Goal: Find specific page/section: Find specific page/section

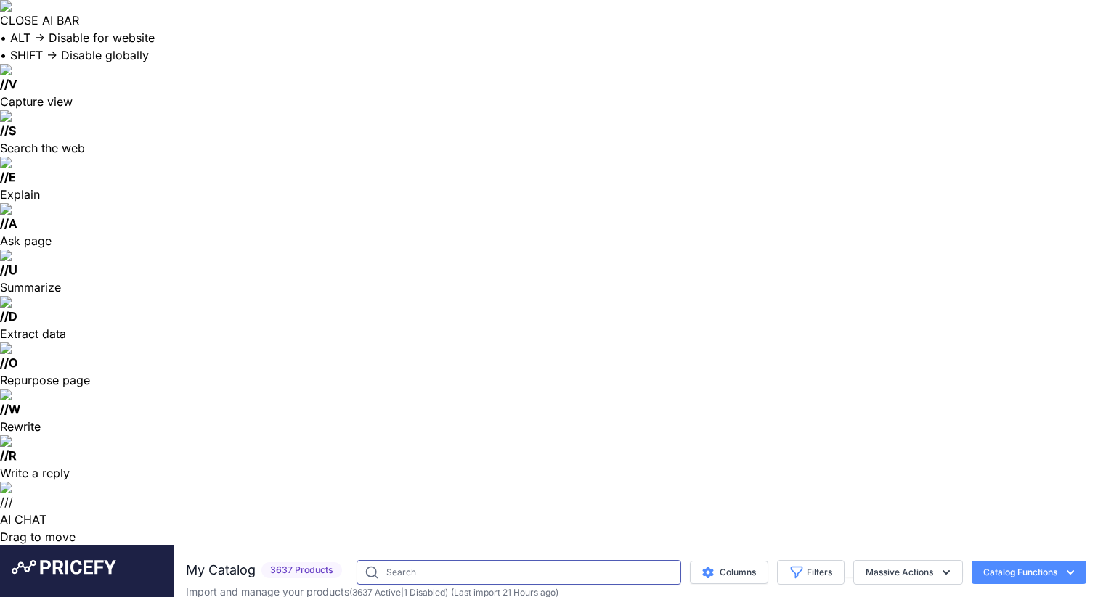
click at [603, 560] on input "text" at bounding box center [518, 572] width 324 height 25
paste input "AOS-7486-1373-07-18-PwdrKt"
type input "AOS-7486-1373-07-18-PwdrKt"
